Goal: Communication & Community: Answer question/provide support

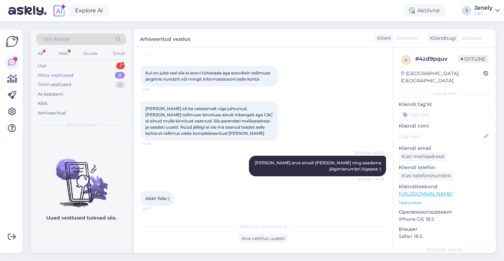
scroll to position [460, 0]
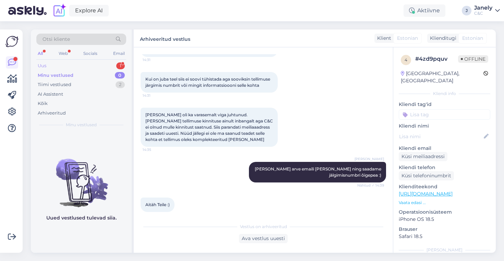
click at [96, 65] on div "Uus 1" at bounding box center [81, 66] width 90 height 10
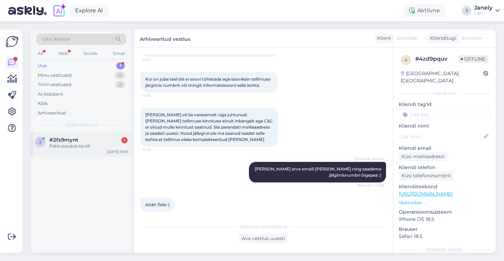
click at [84, 138] on div "#2fs9mynt 1" at bounding box center [88, 140] width 78 height 6
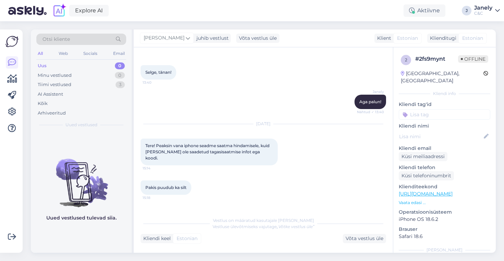
scroll to position [618, 0]
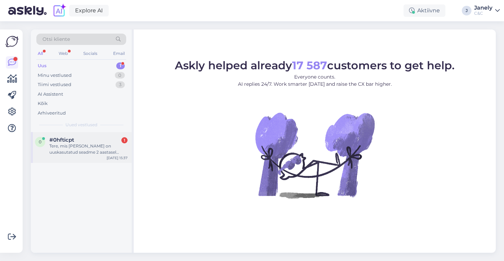
click at [88, 143] on div "Tere, mis [PERSON_NAME] on uuskasutatud seadme 2 aastasel garantiil võrreldes t…" at bounding box center [88, 149] width 78 height 12
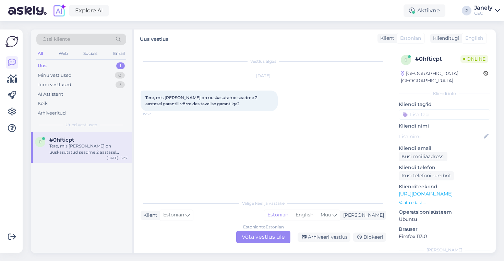
click at [242, 236] on div "Estonian to Estonian Võta vestlus üle" at bounding box center [263, 237] width 54 height 12
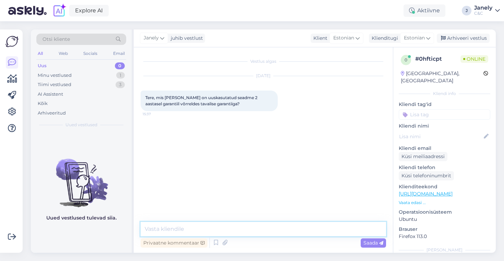
click at [236, 229] on textarea at bounding box center [263, 229] width 245 height 14
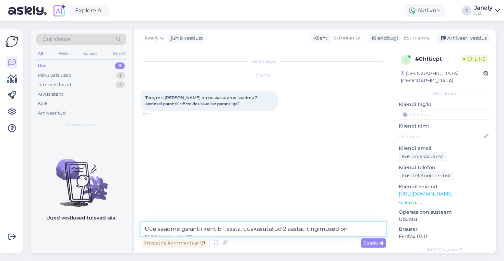
type textarea "Uue seadme garantii kehtib 1 aasta, uuskasutatud 2 aastat. tingimused on [PERSO…"
click at [156, 229] on textarea "Uue seadme garantii kehtib 1 aasta, uuskasutatud 2 aastat. tingimused on [PERSO…" at bounding box center [263, 229] width 245 height 14
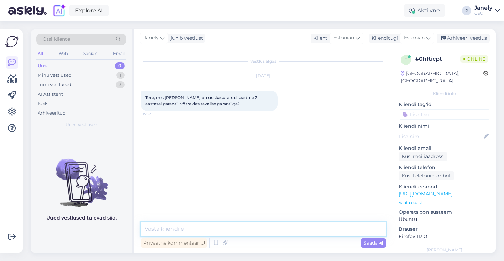
click at [167, 227] on textarea at bounding box center [263, 229] width 245 height 14
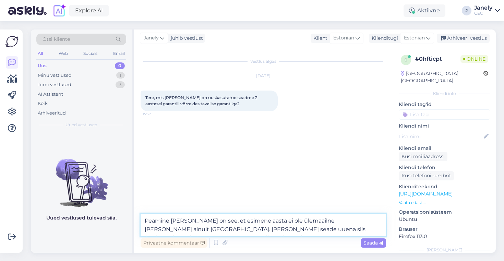
type textarea "Peamine [PERSON_NAME] on see, et esimene aasta ei ole ülemaailne [PERSON_NAME] …"
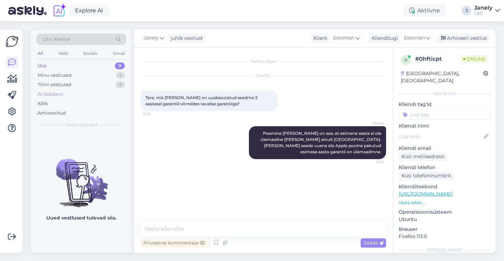
click at [89, 90] on div "AI Assistent" at bounding box center [81, 94] width 90 height 10
click at [148, 17] on div "Explore AI Aktiivne J Janely C&C" at bounding box center [252, 10] width 504 height 21
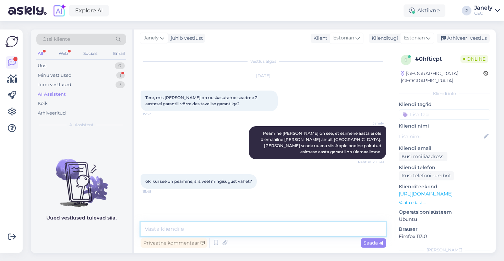
click at [196, 229] on textarea at bounding box center [263, 229] width 245 height 14
type textarea "tingimused on [PERSON_NAME] siiski"
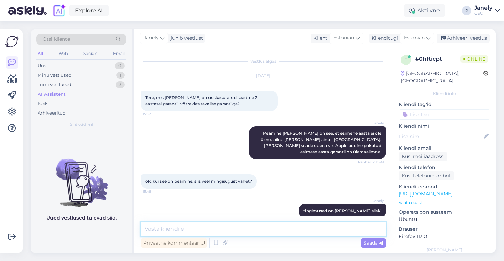
scroll to position [4, 0]
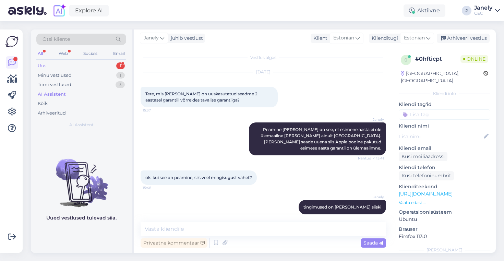
click at [85, 63] on div "Uus 1" at bounding box center [81, 66] width 90 height 10
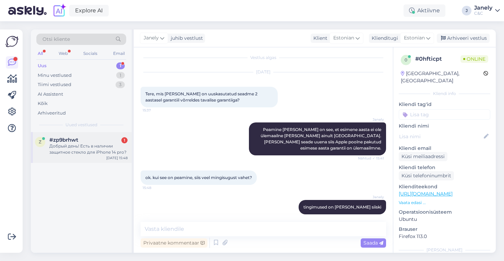
click at [93, 148] on div "Добрый день! Есть в наличии защитное стекло для iPhone 14 pro?" at bounding box center [88, 149] width 78 height 12
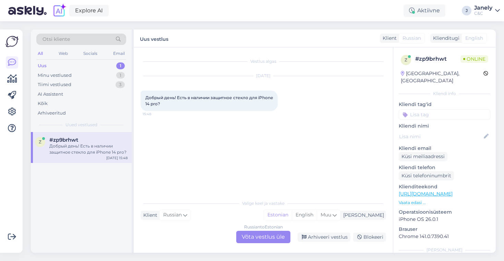
click at [264, 238] on div "Russian to Estonian Võta vestlus üle" at bounding box center [263, 237] width 54 height 12
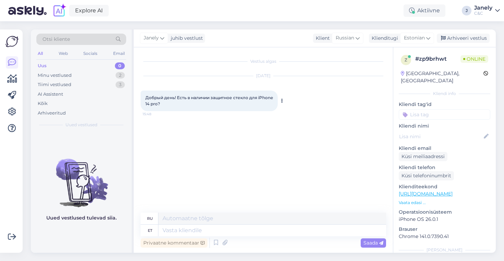
drag, startPoint x: 146, startPoint y: 98, endPoint x: 191, endPoint y: 108, distance: 45.5
click at [191, 108] on div "Добрый день! Есть в наличии защитное стекло для iPhone 14 pro? 15:48" at bounding box center [209, 101] width 137 height 21
copy span "Добрый день! Есть в наличии защитное стекло для iPhone 14 pro?"
click at [269, 109] on div "Добрый день! Есть в наличии защитное стекло для iPhone 14 pro? 15:48" at bounding box center [209, 101] width 137 height 21
click at [239, 227] on textarea at bounding box center [272, 231] width 228 height 12
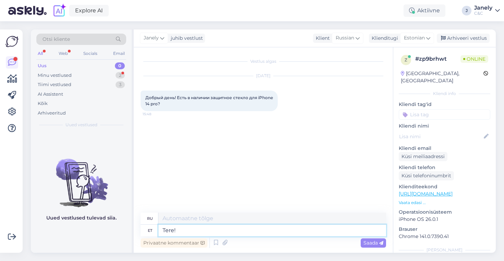
type textarea "Tere!"
type textarea "Привет!"
type textarea "Tere! On"
type textarea "Привет! Это"
type textarea "Tere! On olemas"
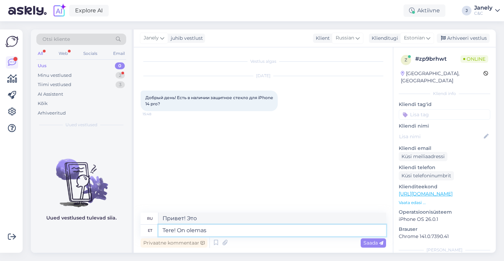
type textarea "Привет! Он существует."
type textarea "Tere! On olemas jah"
type textarea "Привет! Да, есть."
type textarea "Tere! On olemas jah [GEOGRAPHIC_DATA]"
type textarea "Привет! Да, это [GEOGRAPHIC_DATA]."
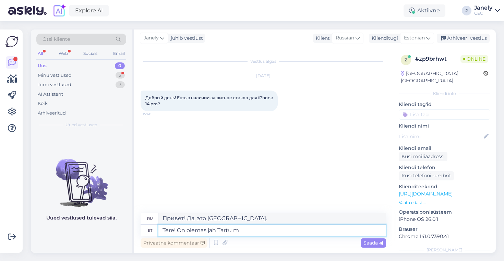
type textarea "Tere! On olemas jah [GEOGRAPHIC_DATA]"
type textarea "Здравствуйте! Да, есть м. [GEOGRAPHIC_DATA]."
type textarea "Tere! On olemas jah Tartu M"
type textarea "Привет! Да, это [GEOGRAPHIC_DATA]."
type textarea "Tere! On olemas jah Tartu Mnt"
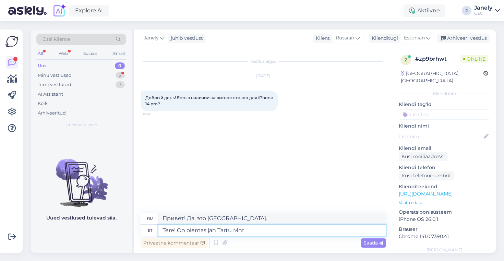
type textarea "Привет! Да, есть [GEOGRAPHIC_DATA] мнт."
type textarea "Tere! On olemas jah Tartu Mnt C&C"
type textarea "Здравствуйте! Да, есть центральный пункт на [GEOGRAPHIC_DATA]."
type textarea "Tere! On olemas jah Tartu Mnt C&C kaupluses"
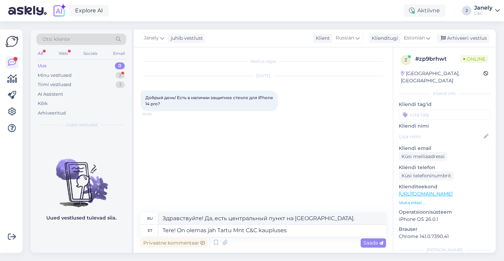
type textarea "Здравствуйте! Да, он есть в магазине Tartu Mnt C&C."
click at [280, 230] on textarea "Tere! On olemas jah Tartu Mnt C&C kaupluses" at bounding box center [272, 231] width 228 height 12
type textarea "Tere! On olemas jah Tartu Mnt C&C [PERSON_NAME]"
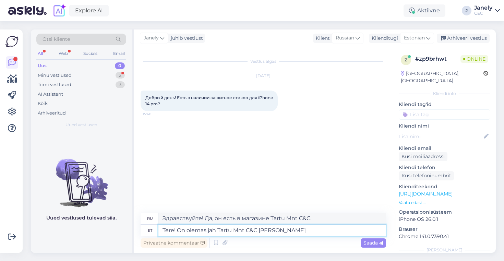
type textarea "Здравствуйте! Да, такой есть в магазине C&C на [GEOGRAPHIC_DATA]."
type textarea "Tere! On olemas jah Tartu Mnt C&C kes"
type textarea "Здравствуйте! Да, в [GEOGRAPHIC_DATA] мнт. есть центр управления."
type textarea "Tere! On olemas jah Tartu Mnt C&C es"
type textarea "Здравствуйте! Да, на [GEOGRAPHIC_DATA] есть пункт управления."
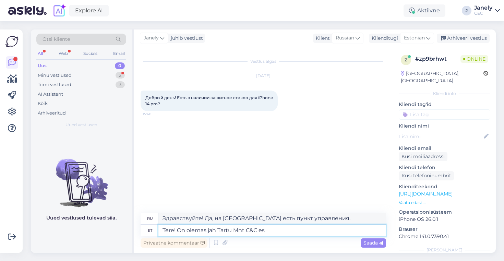
type textarea "Tere! On olemas jah Tartu Mnt C&Ces"
click at [280, 230] on textarea "Tere! On olemas jah Tartu Mnt C&Ces" at bounding box center [272, 231] width 228 height 12
type textarea "Здравствуйте! Да, есть центральный пункт на [GEOGRAPHIC_DATA]."
type textarea "Tere! On olemas jah Tartu Mn"
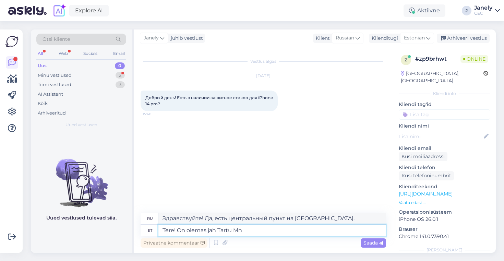
type textarea "Привет! Да, есть [GEOGRAPHIC_DATA] мнт."
type textarea "Tere! On olemas jah Ta"
type textarea "Привет! Да, это [GEOGRAPHIC_DATA]."
type textarea "Tere! On olemas ja"
type textarea "Привет! Да, есть."
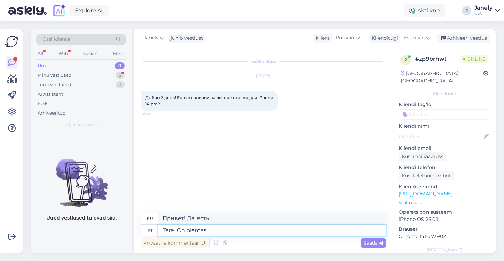
type textarea "Tere! On olemas"
type textarea "Привет! Он существует."
paste textarea "[URL][DOMAIN_NAME]"
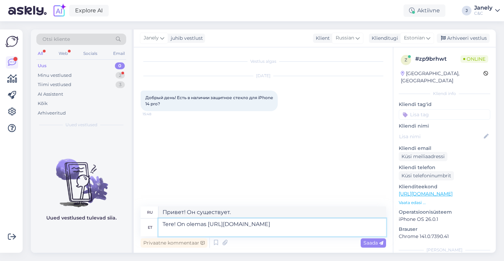
type textarea "Tere! On olemas [URL][DOMAIN_NAME]"
type textarea "Здравствуйте! Вот [URL][DOMAIN_NAME]"
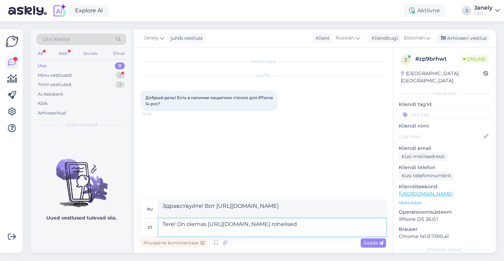
type textarea "Tere! On olemas [URL][DOMAIN_NAME] rohelised n"
type textarea "Здравствуйте! Есть [URL][DOMAIN_NAME] зелёный."
type textarea "Tere! On olemas [URL][DOMAIN_NAME] rohelised näitavad, ku"
type textarea "Здравствуйте! Есть [URL][DOMAIN_NAME] зелёные показывают,"
type textarea "Tere! On olemas [URL][DOMAIN_NAME] rohelised näitavad, kus l"
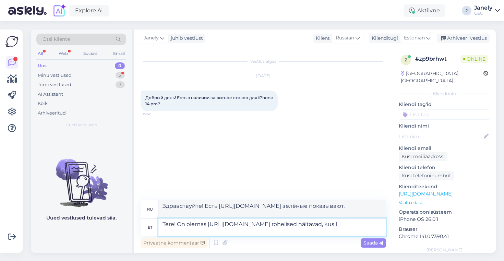
type textarea "Привет! Вот [URL][DOMAIN_NAME] зелёные показывают, где"
type textarea "Tere! On olemas [URL][DOMAIN_NAME] rohelised näitavad, kus poodides on"
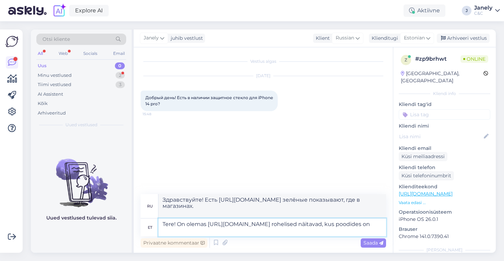
type textarea "Здравствуйте! Есть [URL][DOMAIN_NAME] зелёные показывают, где в магазинах он ес…"
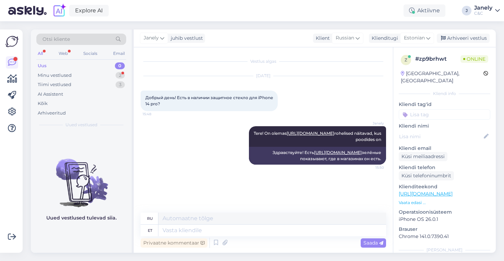
click at [84, 171] on img at bounding box center [81, 177] width 101 height 62
click at [88, 75] on div "Minu vestlused 2" at bounding box center [81, 76] width 90 height 10
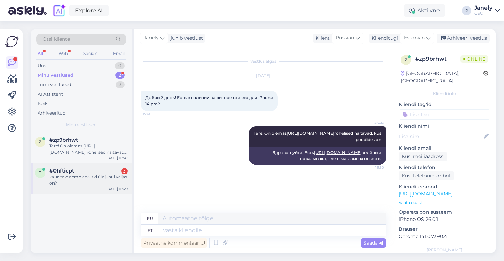
click at [84, 193] on div "0 #0hfticpt 3 kaua teie demo arvutid üldjuhul väljas on? [DATE] 15:49" at bounding box center [81, 178] width 101 height 31
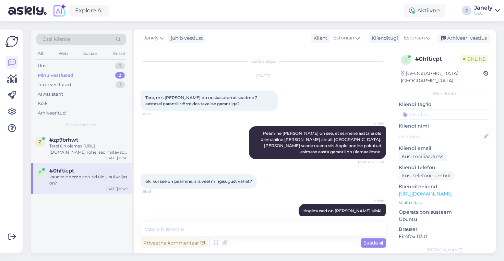
scroll to position [98, 0]
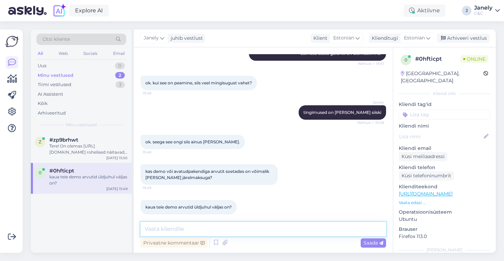
click at [178, 232] on textarea at bounding box center [263, 229] width 245 height 14
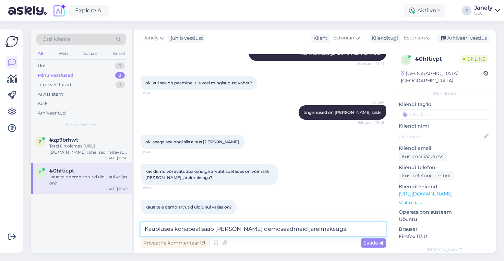
type textarea "Kaupluses kohapeal saab [PERSON_NAME] demoseadmeid järelmaksuga."
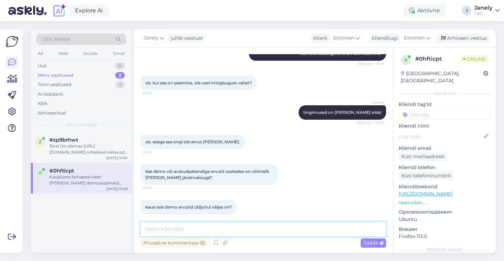
scroll to position [134, 0]
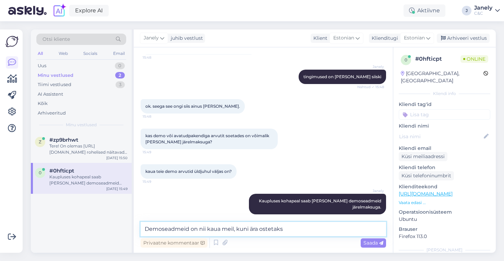
type textarea "Demoseadmeid on nii kaua meil, kuni ära ostetakse"
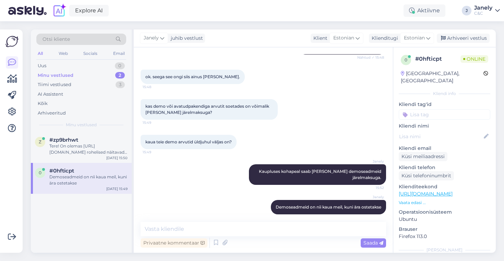
click at [135, 7] on div "Explore AI Aktiivne J Janely C&C" at bounding box center [252, 10] width 504 height 21
click at [99, 144] on div "Tere! On olemas [URL][DOMAIN_NAME] rohelised näitavad, kus poodides on" at bounding box center [88, 149] width 78 height 12
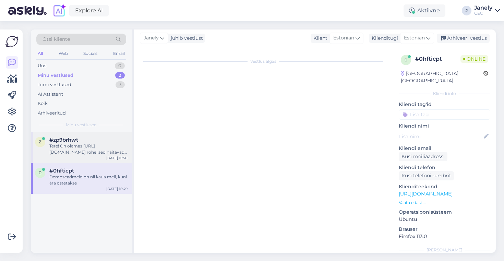
scroll to position [0, 0]
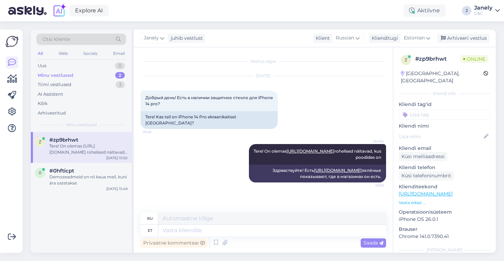
click at [101, 220] on div "z #zp9brhwt Tere! On olemas [URL][DOMAIN_NAME] rohelised näitavad, kus poodides…" at bounding box center [81, 192] width 101 height 121
click at [93, 172] on div "#0hfticpt" at bounding box center [88, 171] width 78 height 6
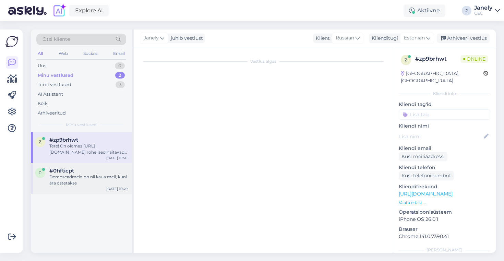
scroll to position [164, 0]
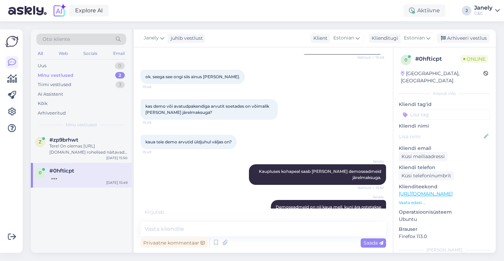
click at [109, 214] on div "z #zp9brhwt Tere! On olemas [URL][DOMAIN_NAME] rohelised näitavad, kus poodides…" at bounding box center [81, 192] width 101 height 121
click at [231, 15] on div "Explore AI Aktiivne J Janely C&C" at bounding box center [252, 10] width 504 height 21
click at [185, 12] on div "Explore AI Aktiivne J Janely C&C" at bounding box center [252, 10] width 504 height 21
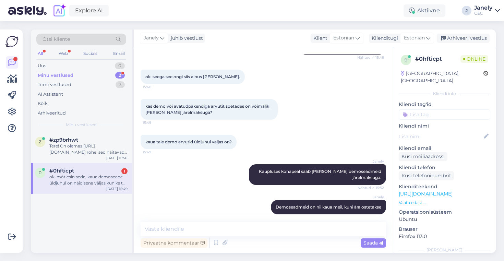
scroll to position [205, 0]
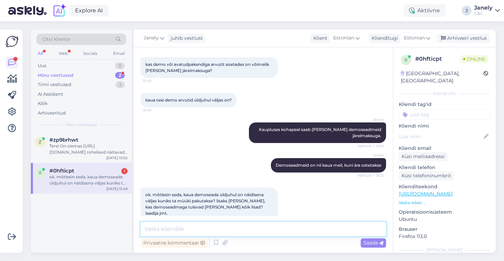
click at [196, 230] on textarea at bounding box center [263, 229] width 245 height 14
click at [196, 231] on textarea at bounding box center [263, 229] width 245 height 14
type textarea "S"
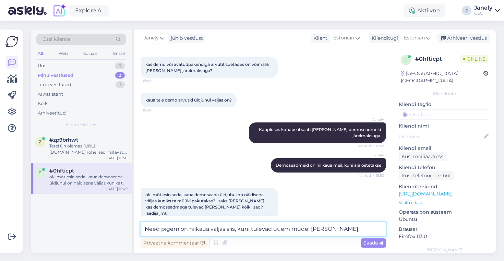
type textarea "Need pigem on niikaua väljas siis, kuni tulevad uuem mudel [PERSON_NAME]."
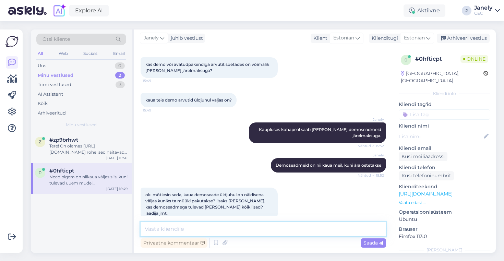
scroll to position [241, 0]
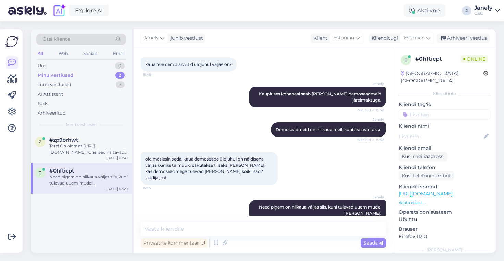
click at [179, 237] on div "Privaatne kommentaar Saada" at bounding box center [263, 242] width 245 height 13
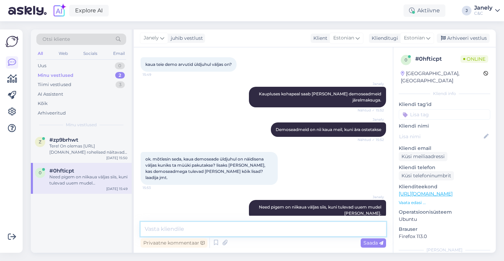
click at [177, 232] on textarea at bounding box center [263, 229] width 245 height 14
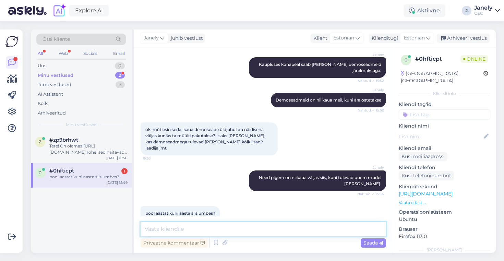
click at [279, 230] on textarea at bounding box center [263, 229] width 245 height 14
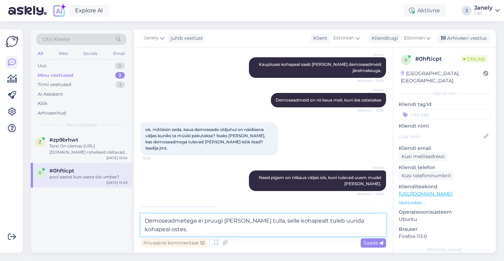
type textarea "Demoseadmetega ei pruugi [PERSON_NAME] tulla, selle kohapealt tuleb uurida koha…"
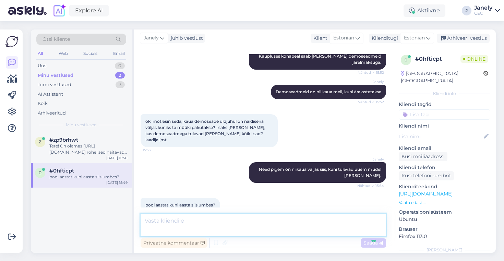
scroll to position [306, 0]
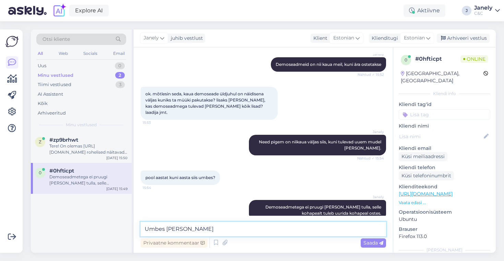
type textarea "Umbes nii jah"
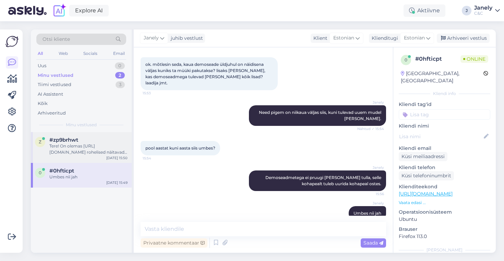
click at [67, 144] on div "Tere! On olemas [URL][DOMAIN_NAME] rohelised näitavad, kus poodides on" at bounding box center [88, 149] width 78 height 12
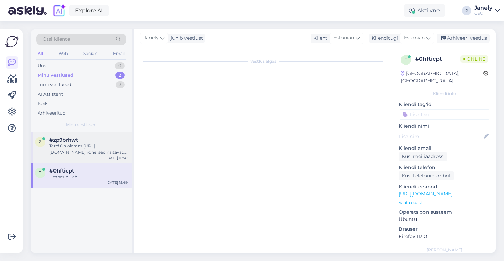
scroll to position [0, 0]
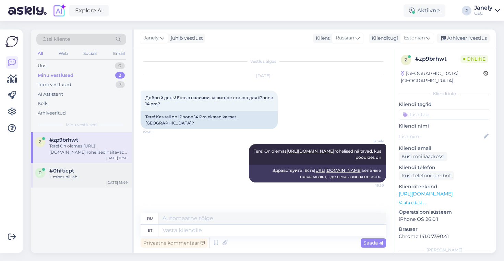
click at [74, 180] on div "0 #0hfticpt Umbes nii jah [DATE] 15:49" at bounding box center [81, 175] width 101 height 25
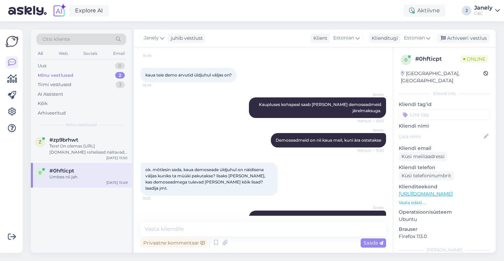
scroll to position [336, 0]
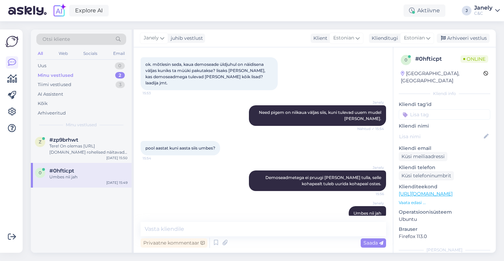
click at [26, 11] on img at bounding box center [27, 10] width 38 height 21
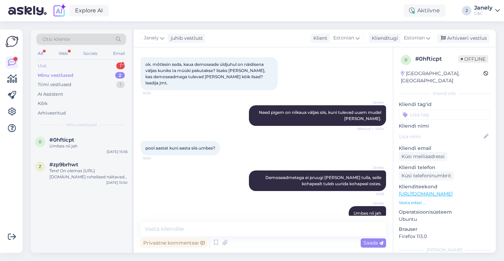
click at [69, 63] on div "Uus 1" at bounding box center [81, 66] width 90 height 10
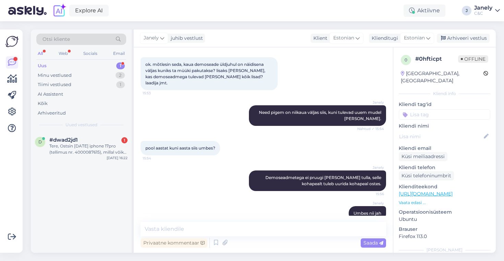
click at [108, 130] on div "Otsi kliente All Web Socials Email Uus 1 Minu vestlused 2 Tiimi vestlused 1 AI …" at bounding box center [81, 80] width 101 height 103
click at [108, 149] on div "Tere, Ostsin [DATE] iphone 17pro (tellimus nr. 4000087615), millal võiks saabud…" at bounding box center [88, 149] width 78 height 12
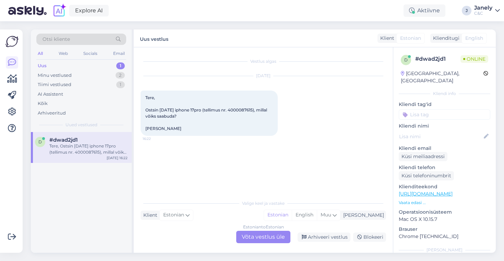
scroll to position [0, 0]
click at [261, 238] on div "Estonian to Estonian Võta vestlus üle" at bounding box center [263, 237] width 54 height 12
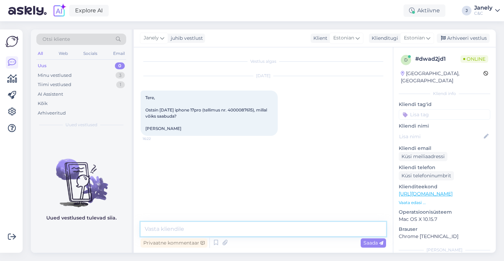
click at [204, 230] on textarea at bounding box center [263, 229] width 245 height 14
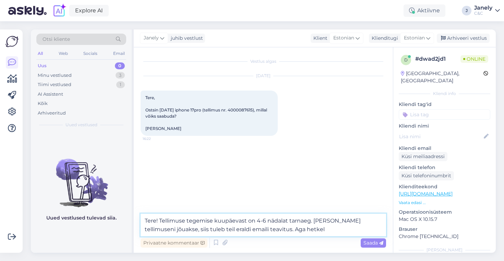
click at [306, 229] on textarea "Tere! Tellimuse tegemise kuupäevast on 4-6 nädalat tarnaeg. [PERSON_NAME] telli…" at bounding box center [263, 225] width 245 height 23
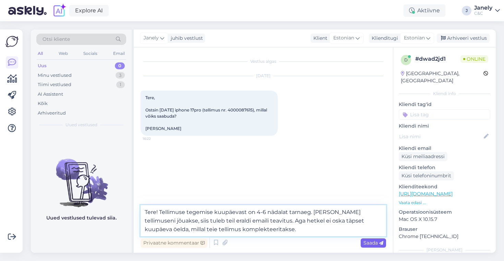
type textarea "Tere! Tellimuse tegemise kuupäevast on 4-6 nädalat tarnaeg. [PERSON_NAME] telli…"
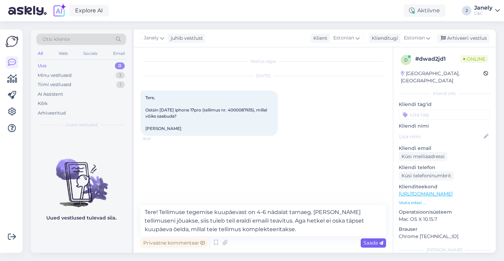
click at [378, 242] on span "Saada" at bounding box center [373, 243] width 20 height 6
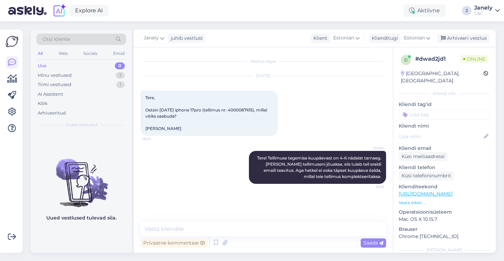
click at [237, 19] on div "Explore AI Aktiivne J Janely C&C" at bounding box center [252, 10] width 504 height 21
click at [223, 21] on div "Explore AI Aktiivne J Janely C&C" at bounding box center [252, 10] width 504 height 21
click at [303, 9] on div "Explore AI Aktiivne J Janely C&C" at bounding box center [252, 10] width 504 height 21
click at [195, 22] on div "Otsi kliente All Web Socials Email Uus 0 Minu vestlused 3 Tiimi vestlused 1 AI …" at bounding box center [265, 141] width 477 height 240
click at [464, 42] on div "Arhiveeri vestlus" at bounding box center [463, 38] width 53 height 9
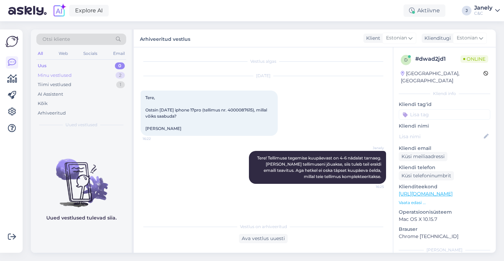
click at [73, 74] on div "Minu vestlused 2" at bounding box center [81, 76] width 90 height 10
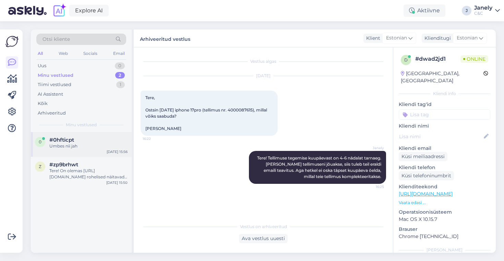
click at [87, 135] on div "0 #0hfticpt Umbes nii jah [DATE] 15:56" at bounding box center [81, 144] width 101 height 25
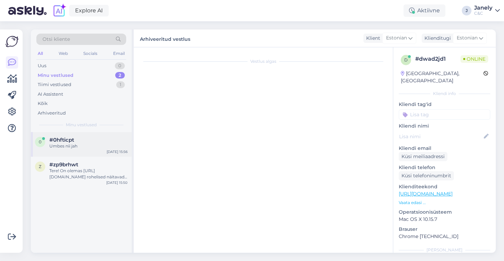
scroll to position [336, 0]
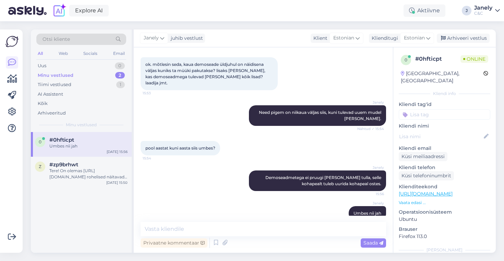
click at [461, 45] on div "[PERSON_NAME] vestlust Klient [DEMOGRAPHIC_DATA] Klienditugi Estonian Arhiveeri…" at bounding box center [315, 38] width 362 height 18
click at [461, 40] on div "Arhiveeri vestlus" at bounding box center [463, 38] width 53 height 9
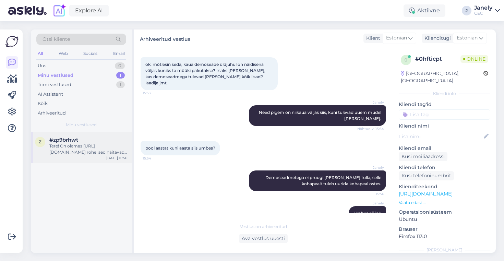
click at [67, 144] on div "Tere! On olemas [URL][DOMAIN_NAME] rohelised näitavad, kus poodides on" at bounding box center [88, 149] width 78 height 12
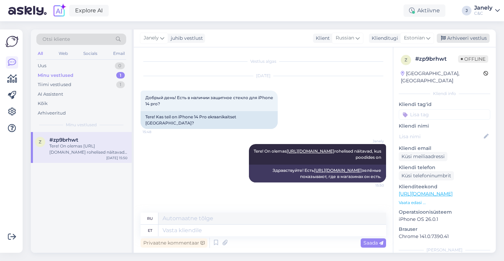
click at [458, 40] on div "Arhiveeri vestlus" at bounding box center [463, 38] width 53 height 9
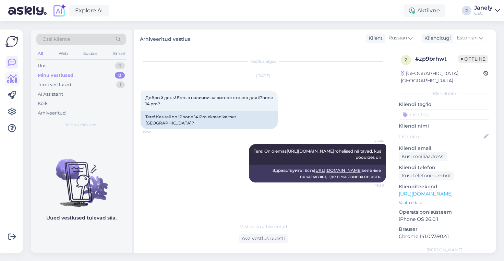
click at [13, 79] on icon at bounding box center [12, 79] width 10 height 8
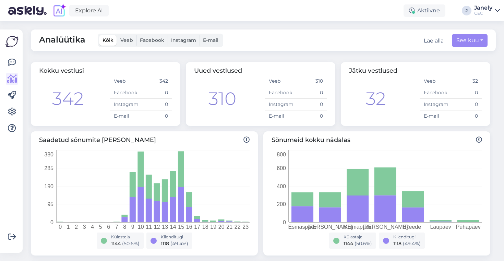
click at [9, 48] on div at bounding box center [11, 141] width 13 height 212
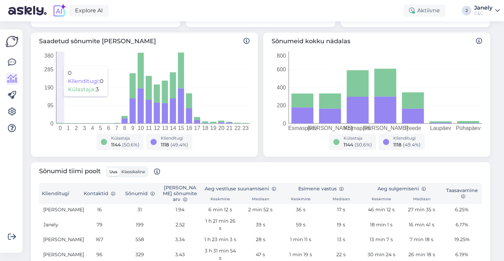
scroll to position [131, 0]
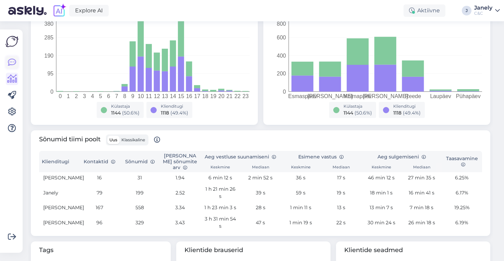
click at [9, 59] on icon at bounding box center [12, 62] width 8 height 8
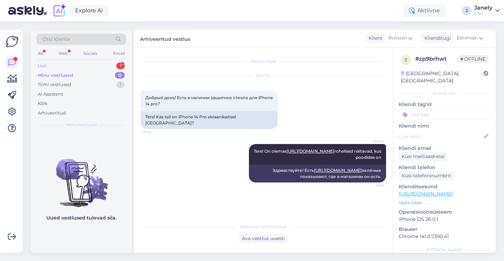
click at [91, 66] on div "Uus 1" at bounding box center [81, 66] width 90 height 10
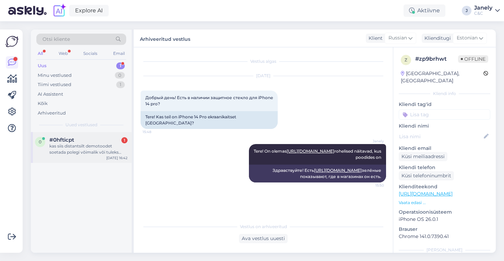
click at [90, 144] on div "kas siis distantsilt demotoodet soetada polegi võimalik või tuleks saayta ekiri…" at bounding box center [88, 149] width 78 height 12
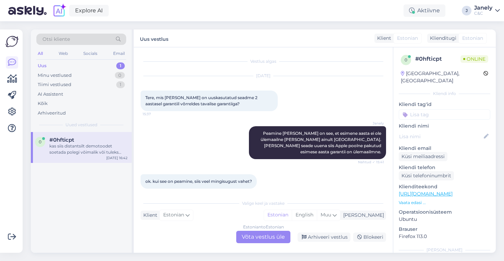
scroll to position [397, 0]
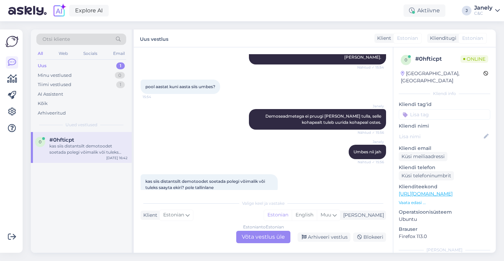
click at [258, 237] on div "Estonian to Estonian Võta vestlus üle" at bounding box center [263, 237] width 54 height 12
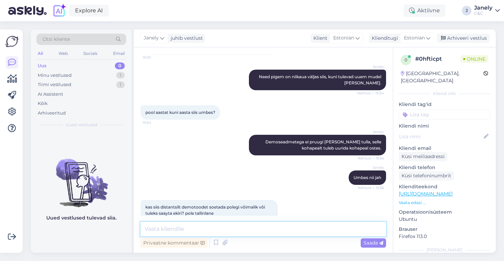
click at [232, 232] on textarea at bounding box center [263, 229] width 245 height 14
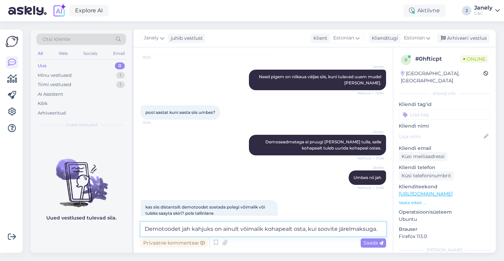
type textarea "Demotoodet jah kahjuks on ainult võimalik kohapealt osta, kui soovite järelmaks…"
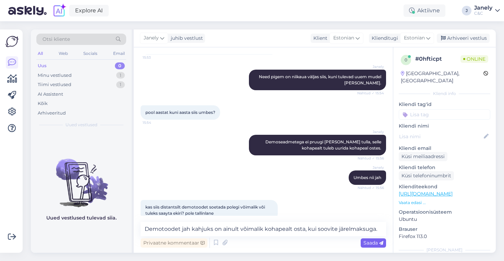
click at [371, 247] on div "Saada" at bounding box center [373, 242] width 25 height 9
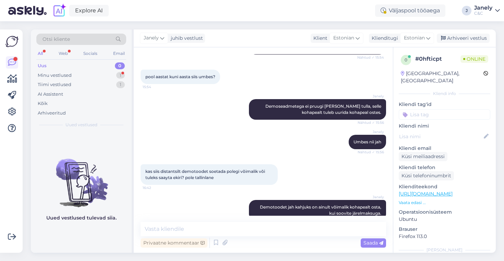
scroll to position [436, 0]
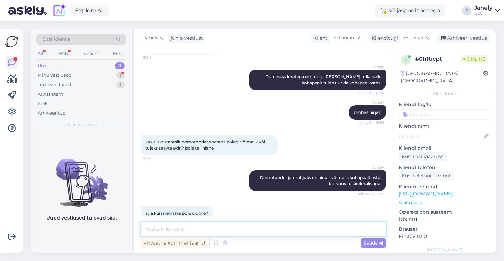
click at [183, 232] on textarea at bounding box center [263, 229] width 245 height 14
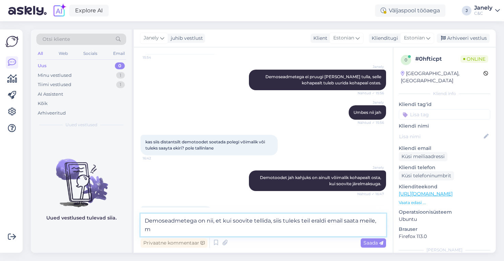
scroll to position [444, 0]
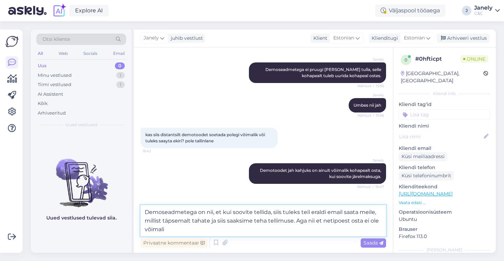
type textarea "Demoseadmetega on nii, et kui soovite tellida, siis tuleks teil eraldi email sa…"
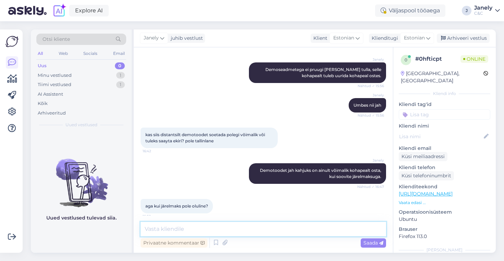
scroll to position [484, 0]
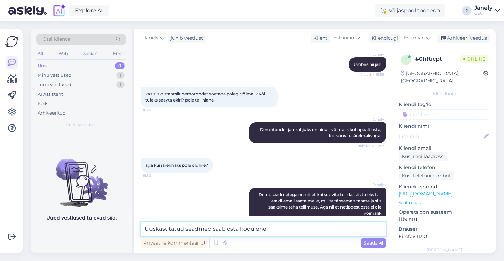
type textarea "Uuskasutatud seadmed saab osta kodulehel"
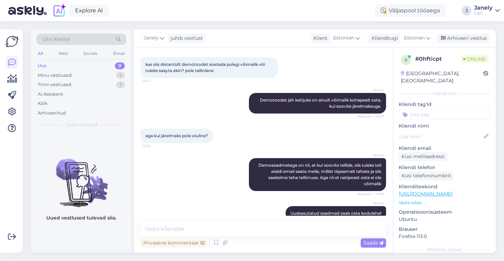
click at [352, 17] on div "Explore AI Väljaspool tööaega J Janely C&C" at bounding box center [252, 10] width 504 height 21
click at [105, 74] on div "Minu vestlused 1" at bounding box center [81, 76] width 90 height 10
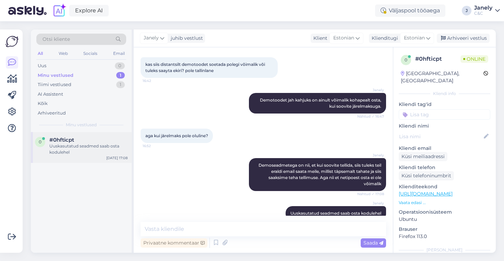
click at [92, 143] on div "Uuskasutatud seadmed saab osta kodulehel" at bounding box center [88, 149] width 78 height 12
